Goal: Use online tool/utility: Utilize a website feature to perform a specific function

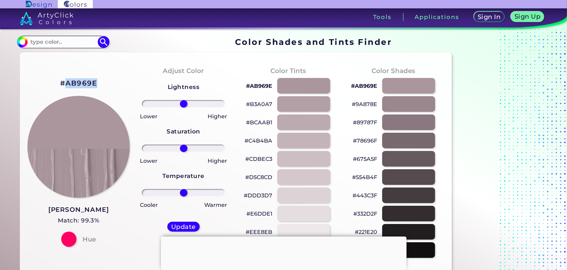
drag, startPoint x: 92, startPoint y: 82, endPoint x: 67, endPoint y: 85, distance: 25.6
click at [67, 85] on h2 "#AB969E" at bounding box center [78, 83] width 37 height 10
copy h2 "AB969E"
click at [180, 193] on input "range" at bounding box center [183, 193] width 83 height 8
drag, startPoint x: 180, startPoint y: 193, endPoint x: 167, endPoint y: 196, distance: 13.6
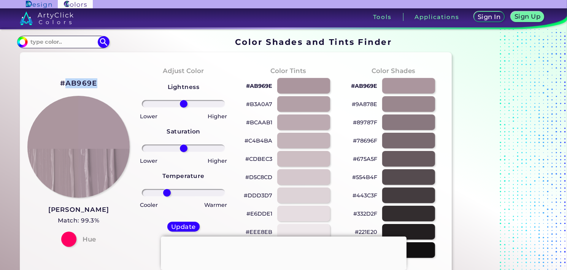
type input "-44"
click at [167, 196] on input "range" at bounding box center [183, 193] width 83 height 8
click at [188, 230] on div "Update" at bounding box center [183, 226] width 29 height 9
type input "#ab96a1"
type input "0"
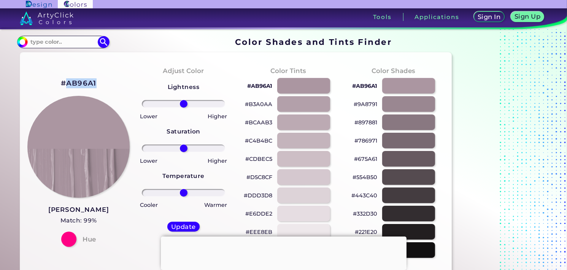
drag, startPoint x: 93, startPoint y: 85, endPoint x: 64, endPoint y: 87, distance: 29.0
click at [64, 87] on div "#AB96A1 [PERSON_NAME] Match: 99% Hue" at bounding box center [78, 162] width 105 height 207
copy h2 "AB96A1"
